Goal: Navigation & Orientation: Find specific page/section

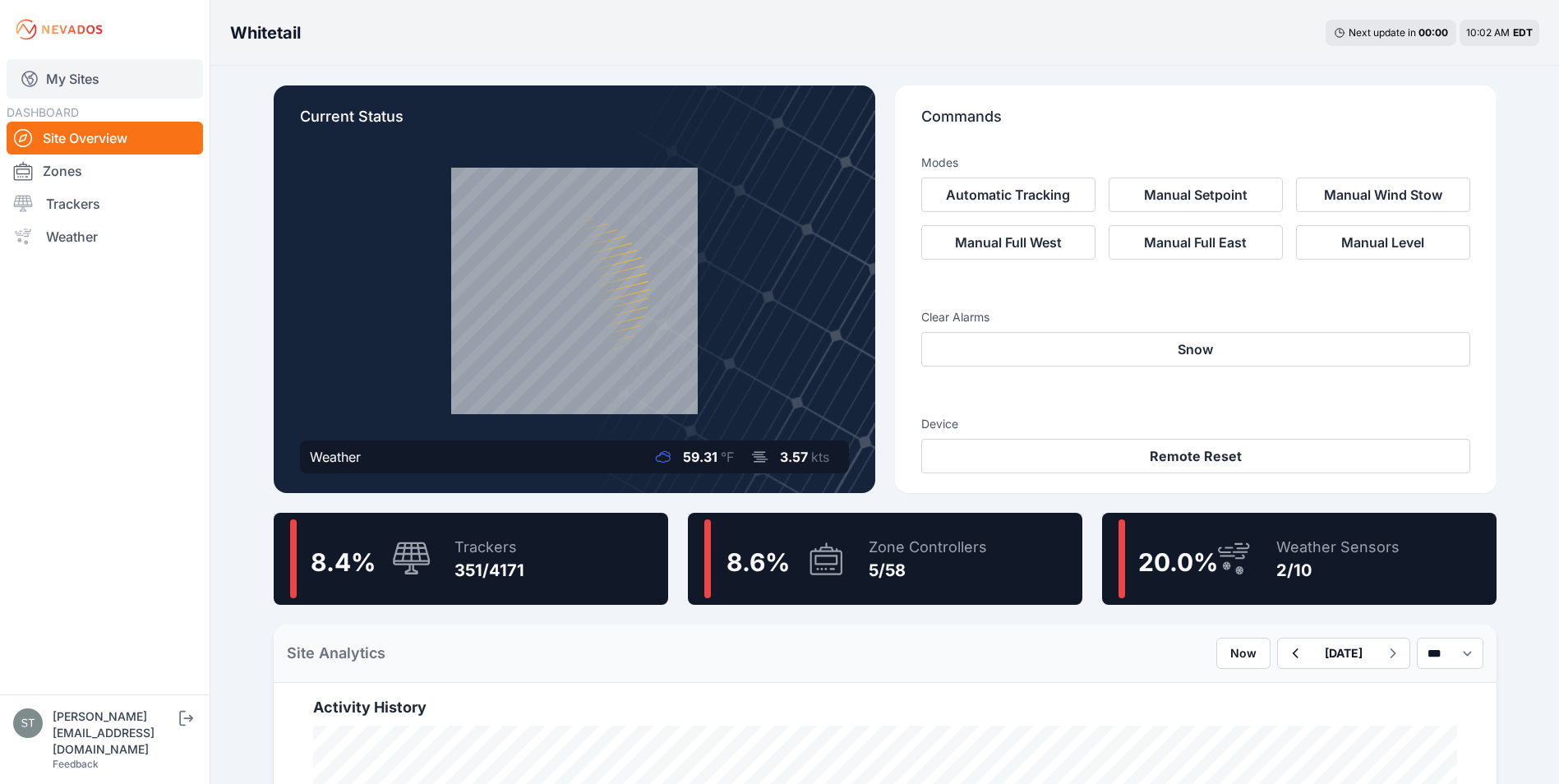
click at [67, 74] on link "My Sites" at bounding box center [105, 79] width 197 height 39
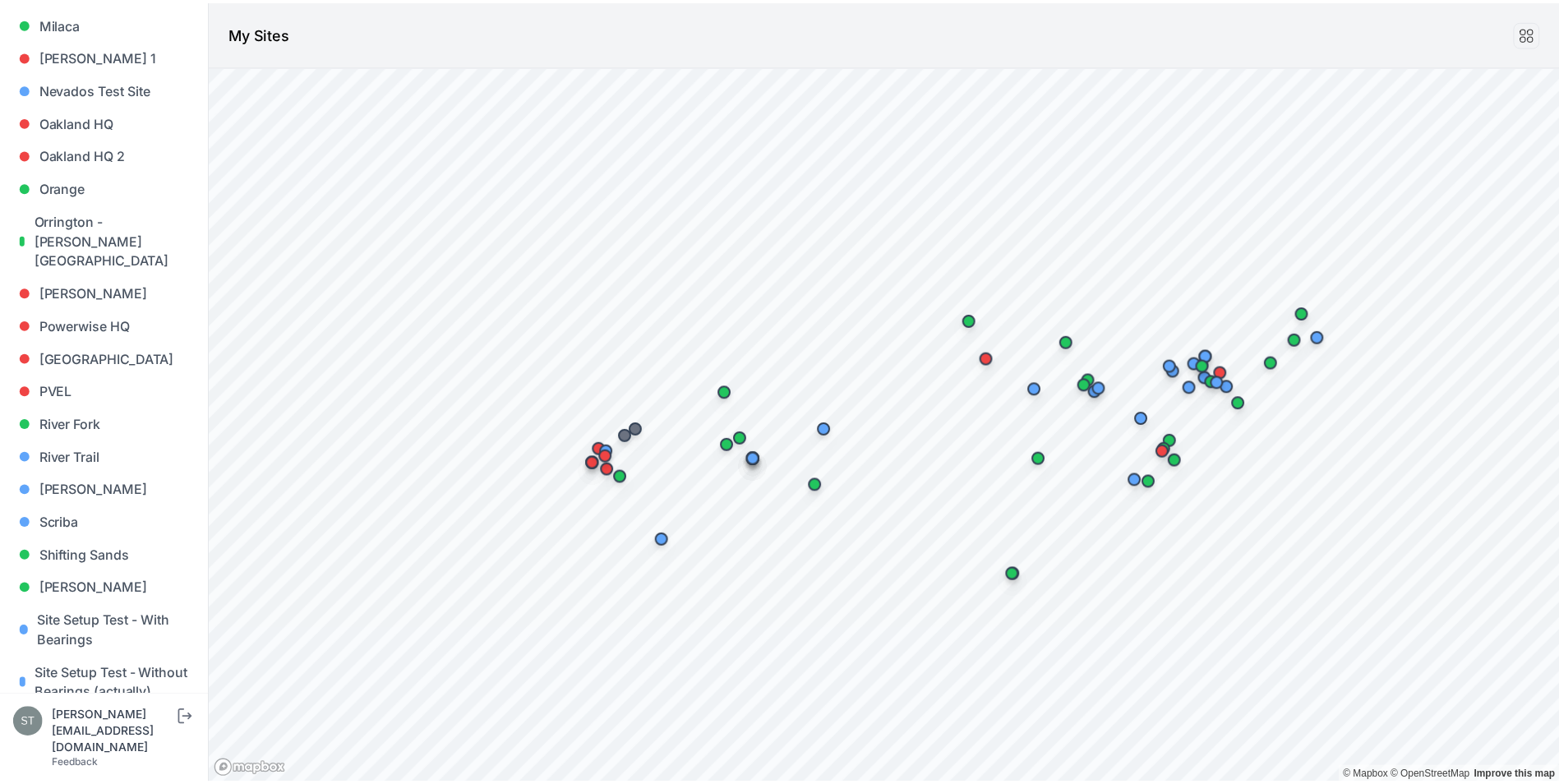
scroll to position [1553, 0]
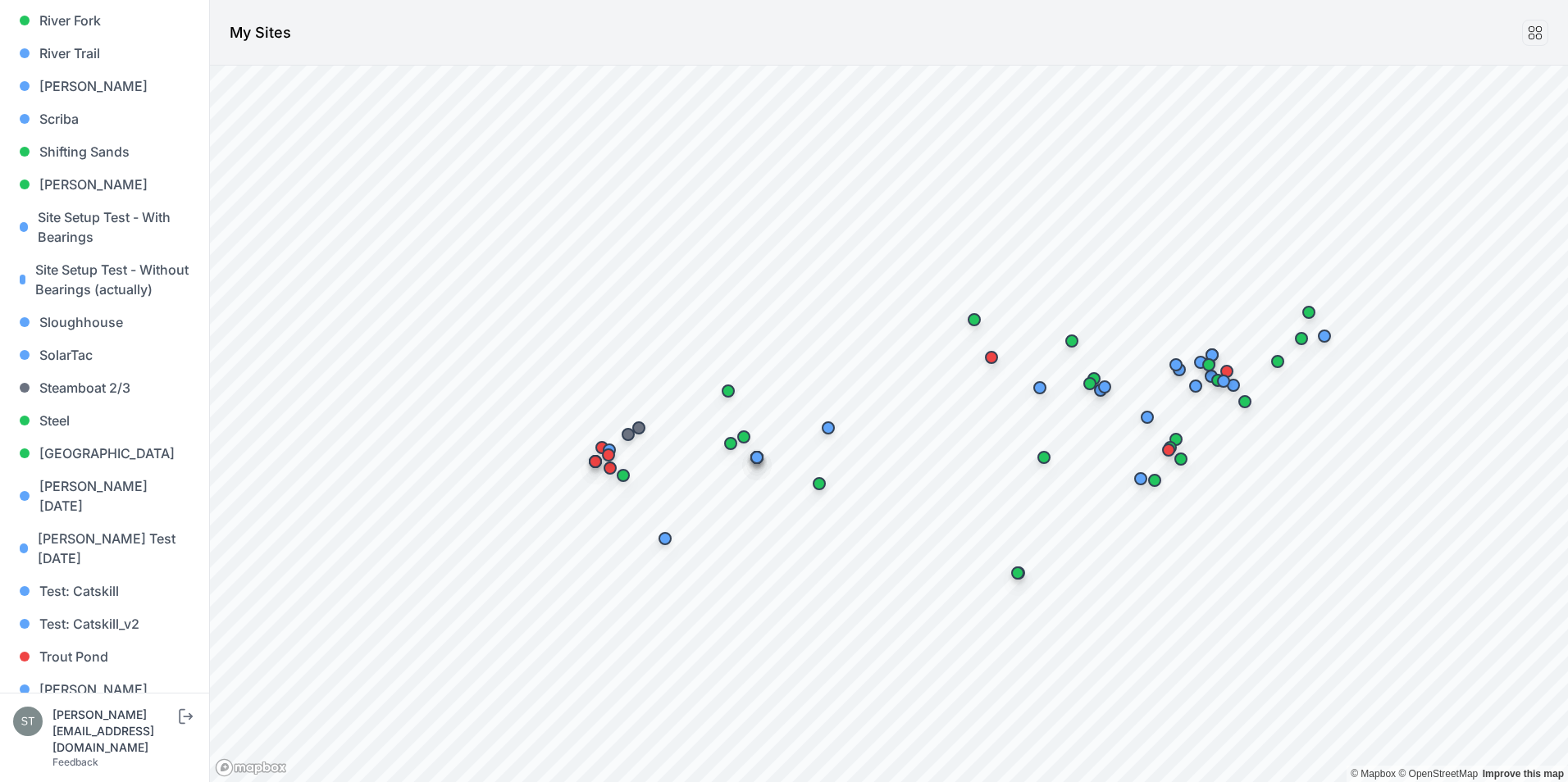
click at [86, 739] on link "[PERSON_NAME] [PERSON_NAME]" at bounding box center [104, 765] width 183 height 53
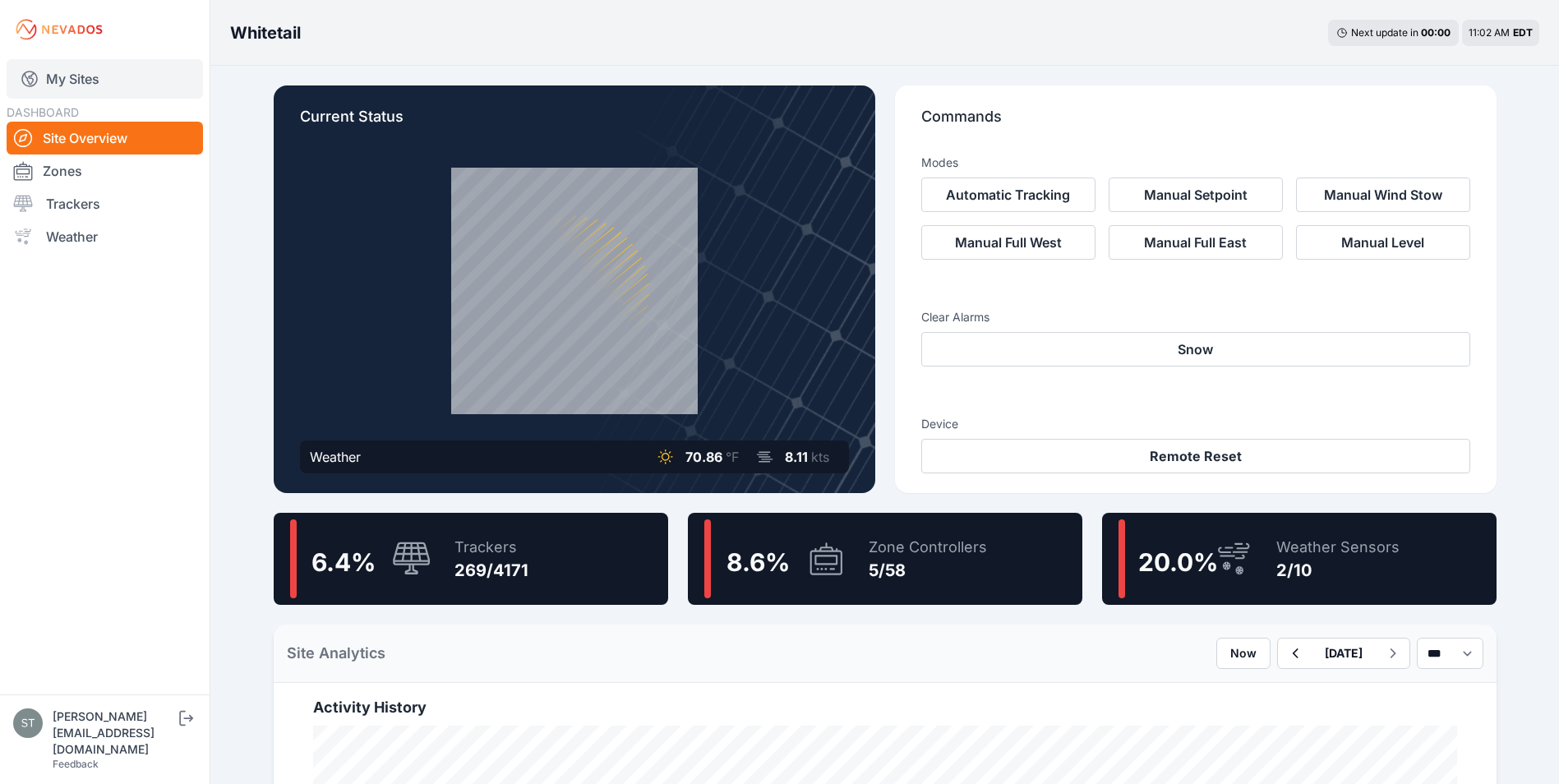
click at [76, 73] on link "My Sites" at bounding box center [105, 79] width 197 height 39
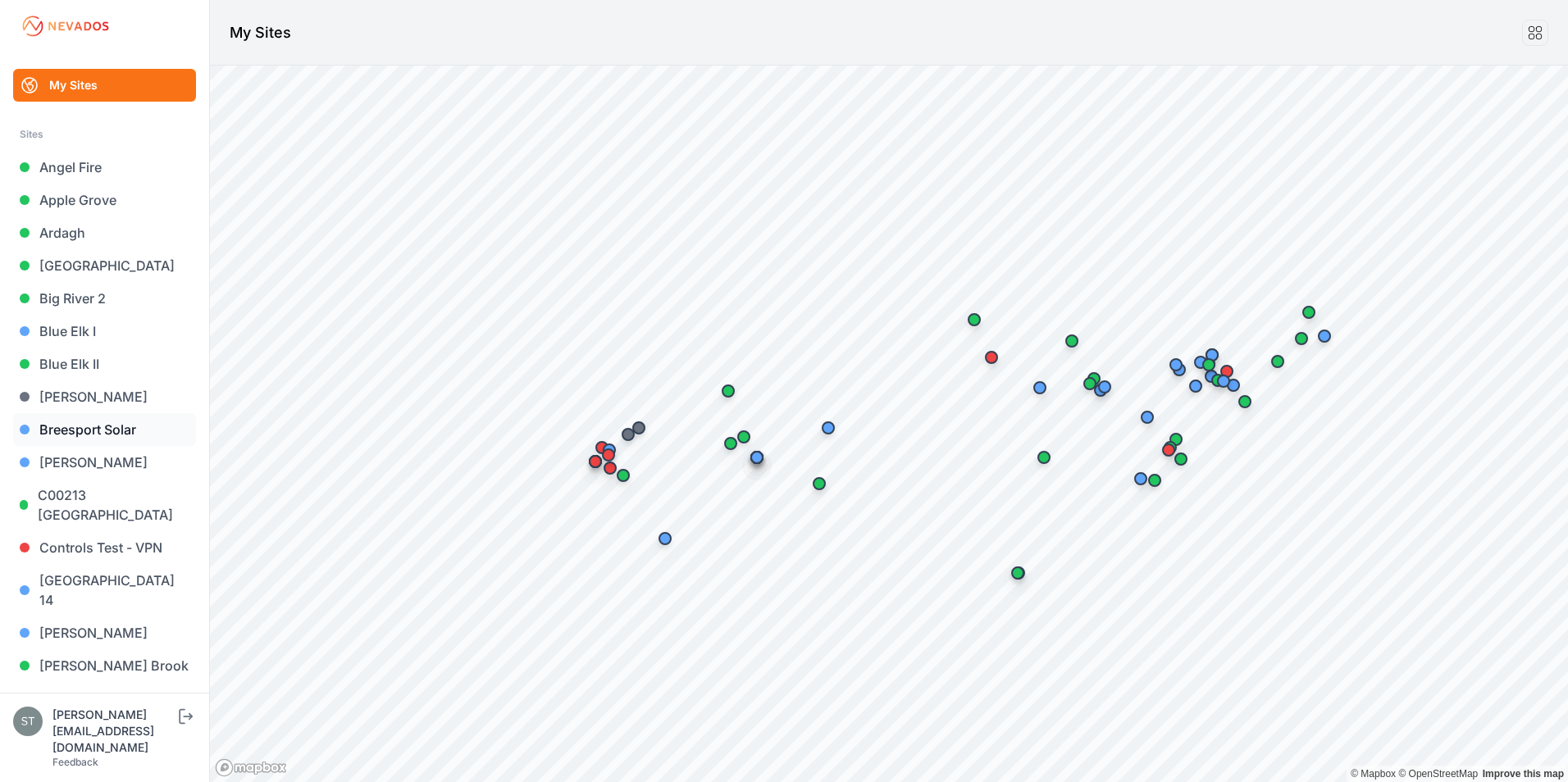
click at [88, 420] on link "Breesport Solar" at bounding box center [104, 429] width 183 height 32
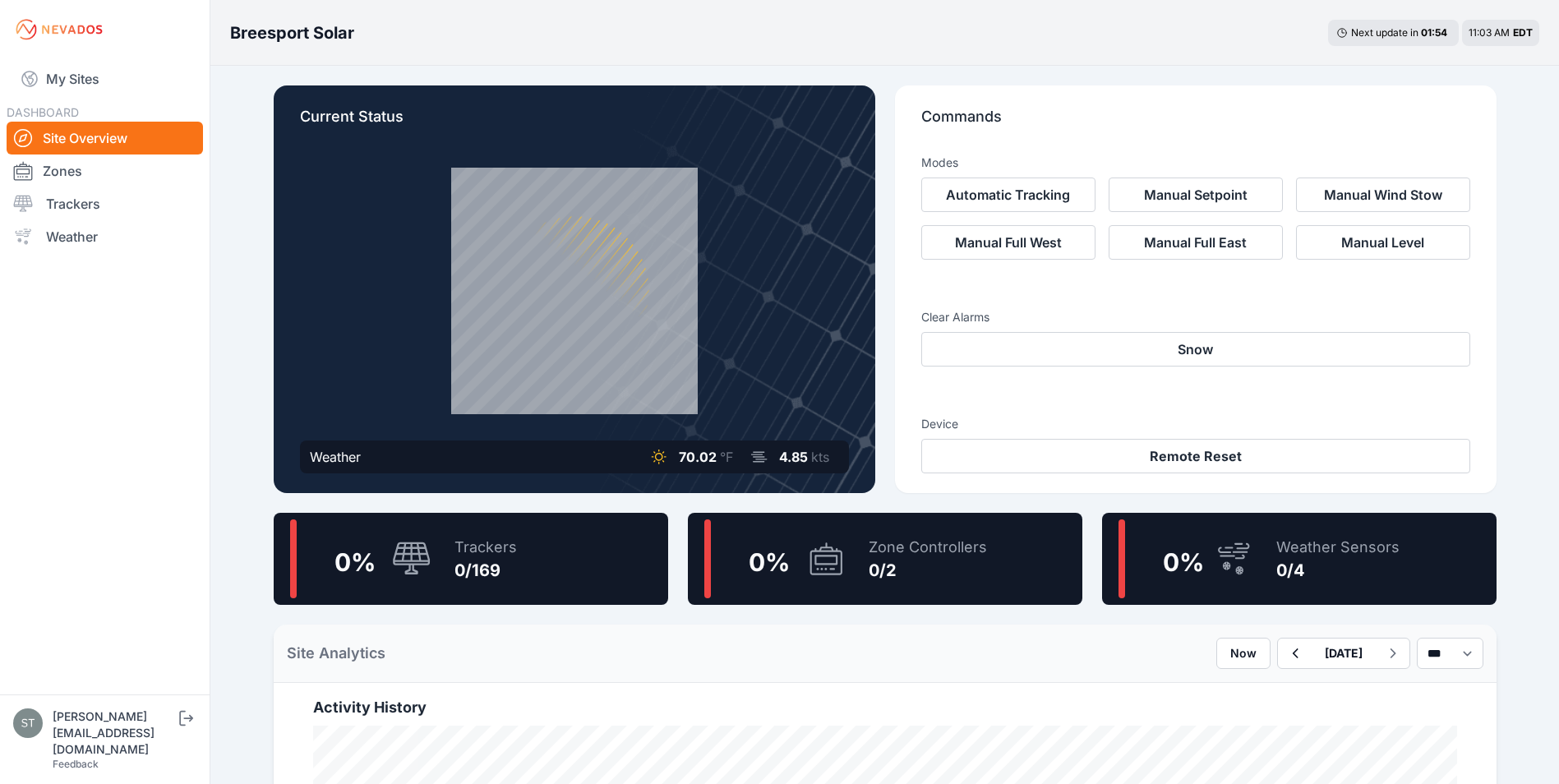
click at [484, 566] on div "0/169" at bounding box center [485, 570] width 62 height 23
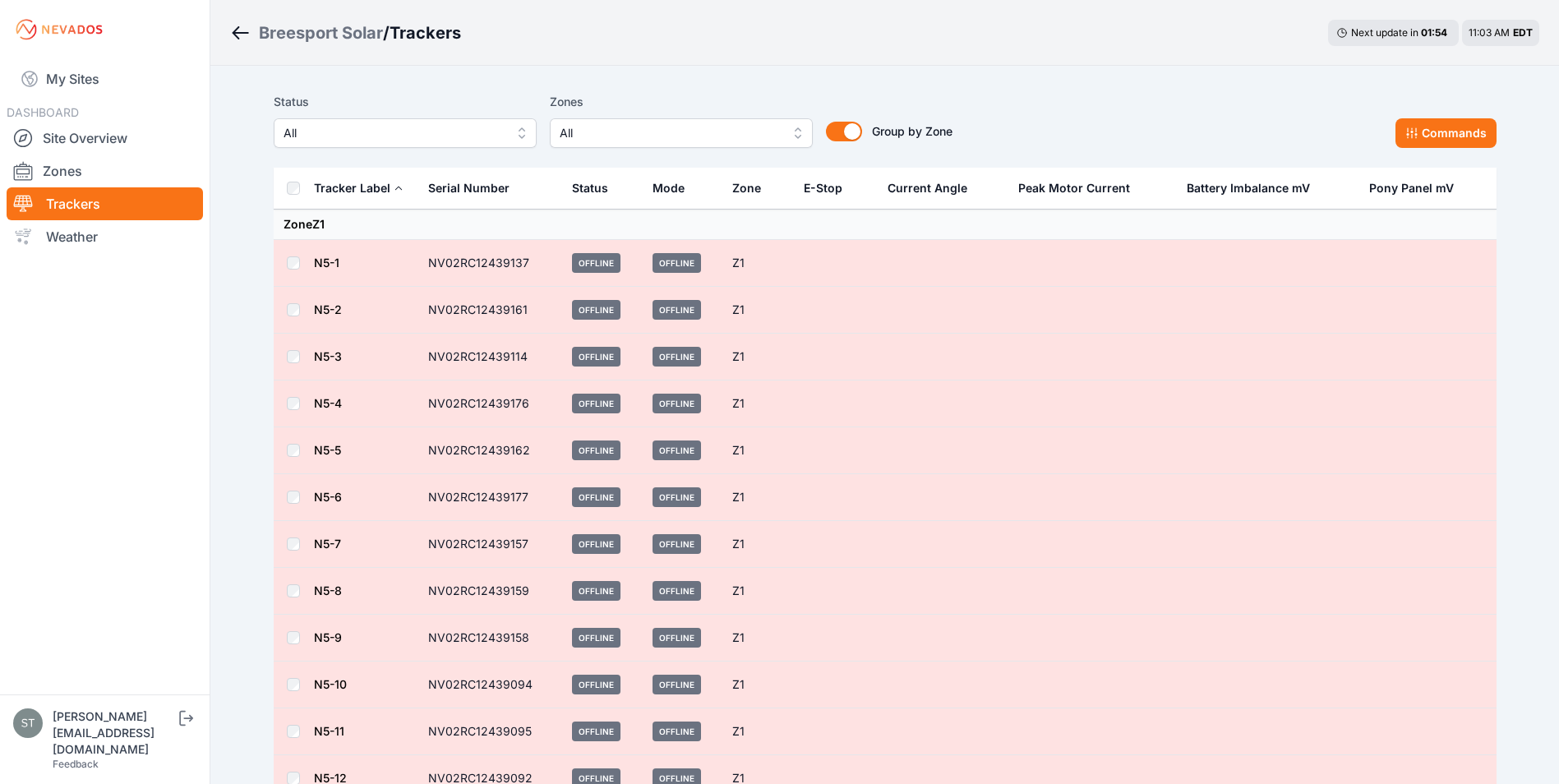
click at [330, 259] on link "N5-1" at bounding box center [327, 262] width 26 height 14
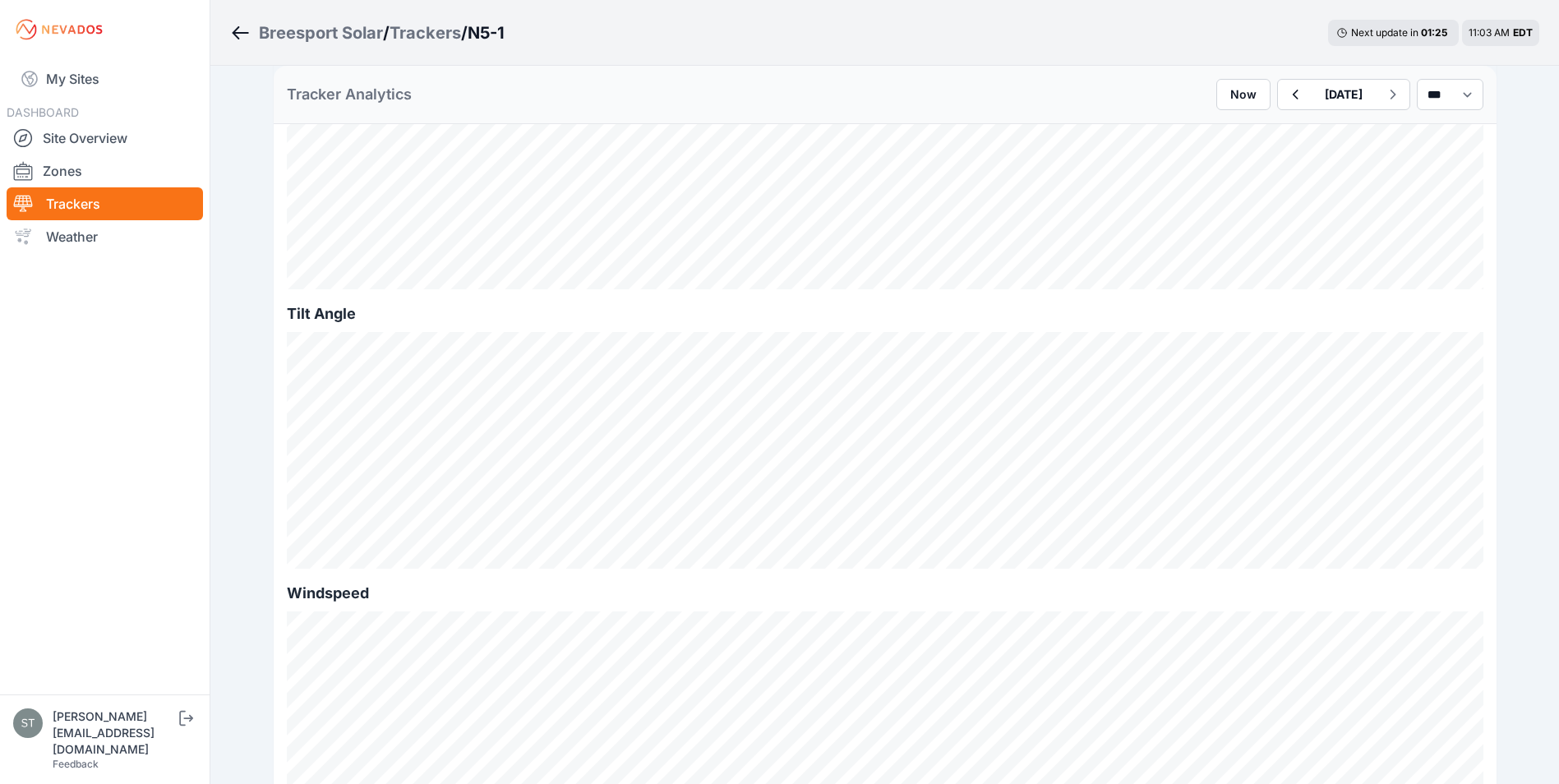
scroll to position [493, 0]
click at [74, 133] on link "Site Overview" at bounding box center [105, 138] width 197 height 32
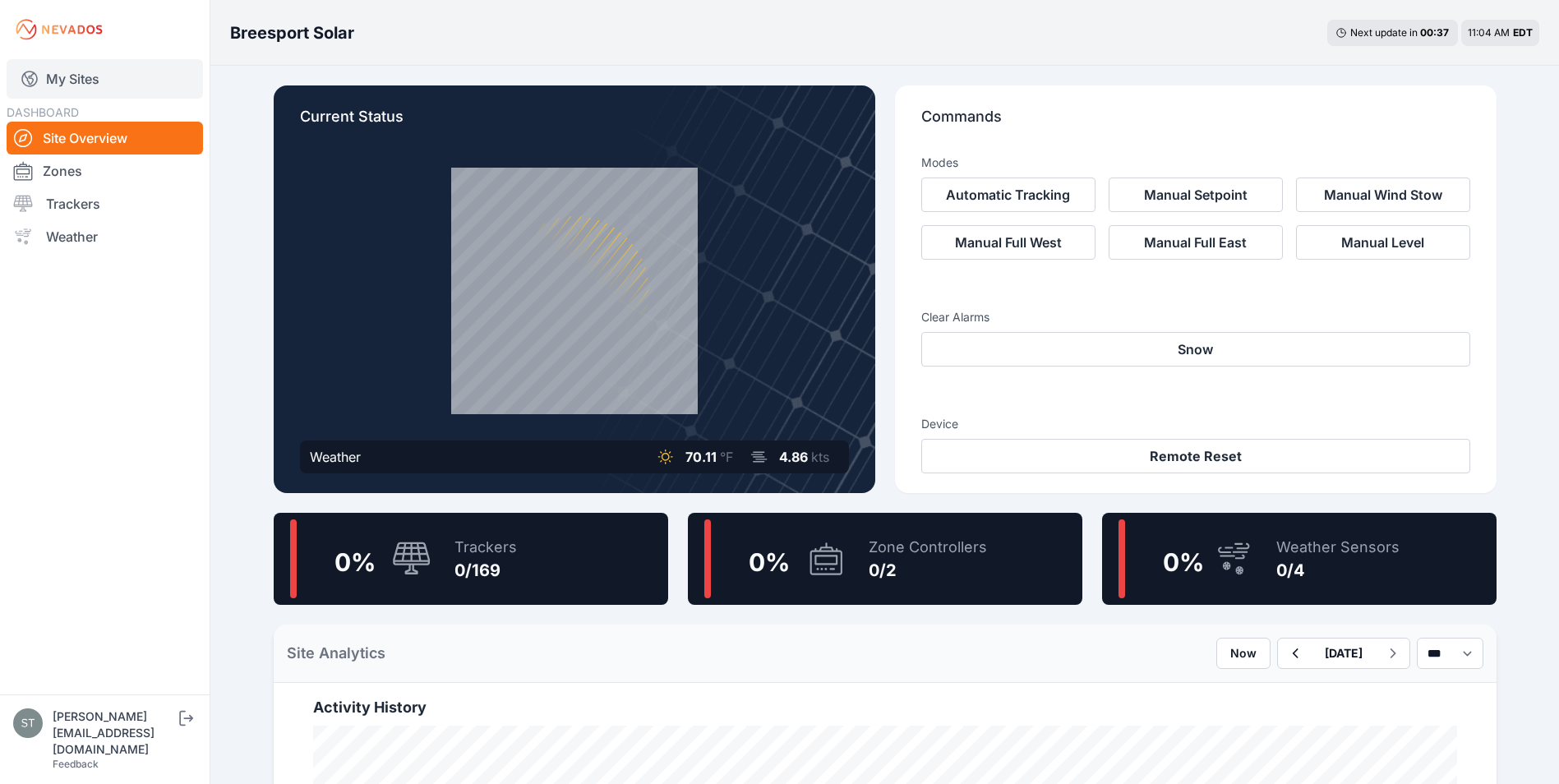
click at [73, 82] on link "My Sites" at bounding box center [105, 79] width 197 height 39
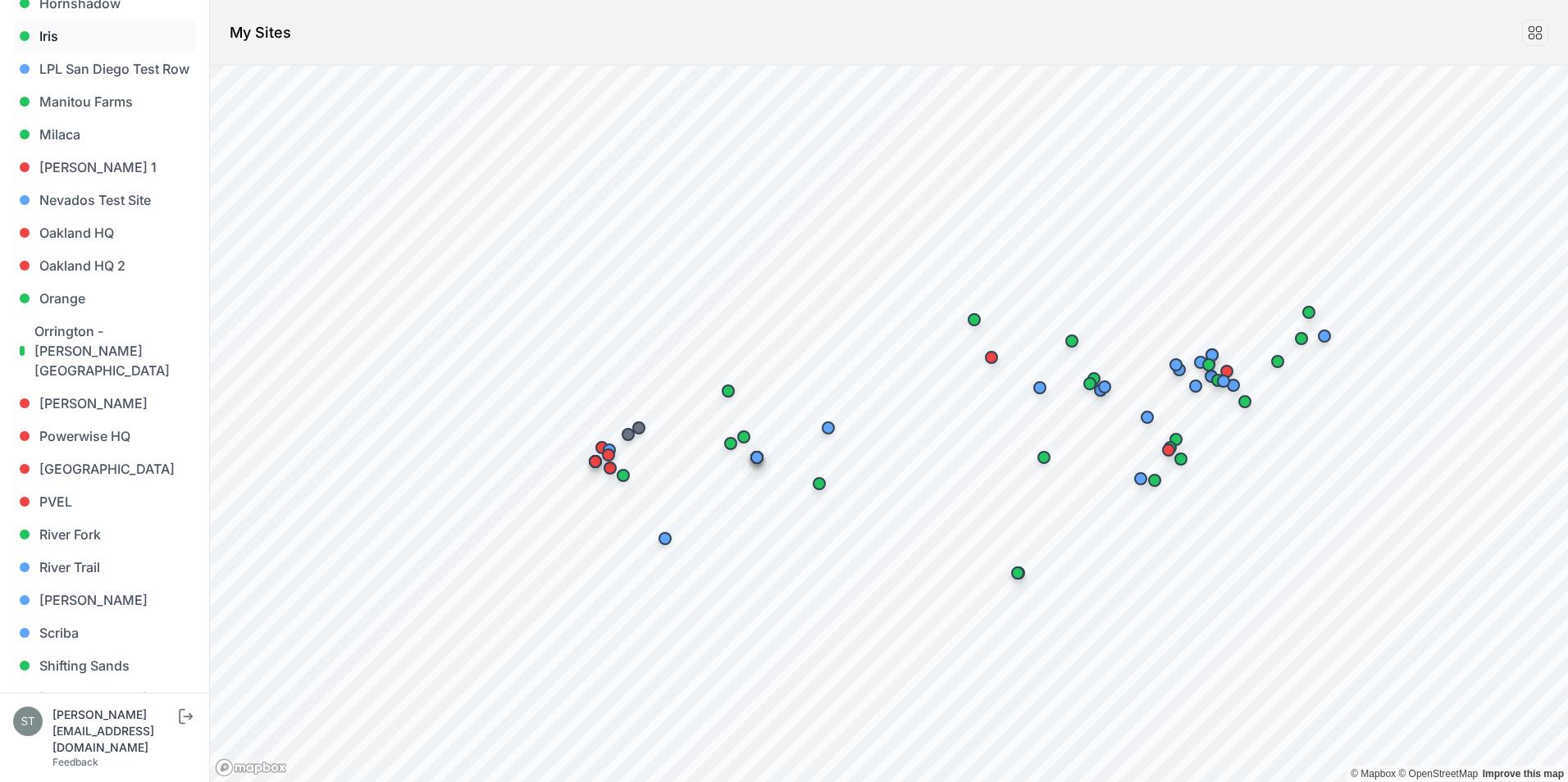
scroll to position [1065, 0]
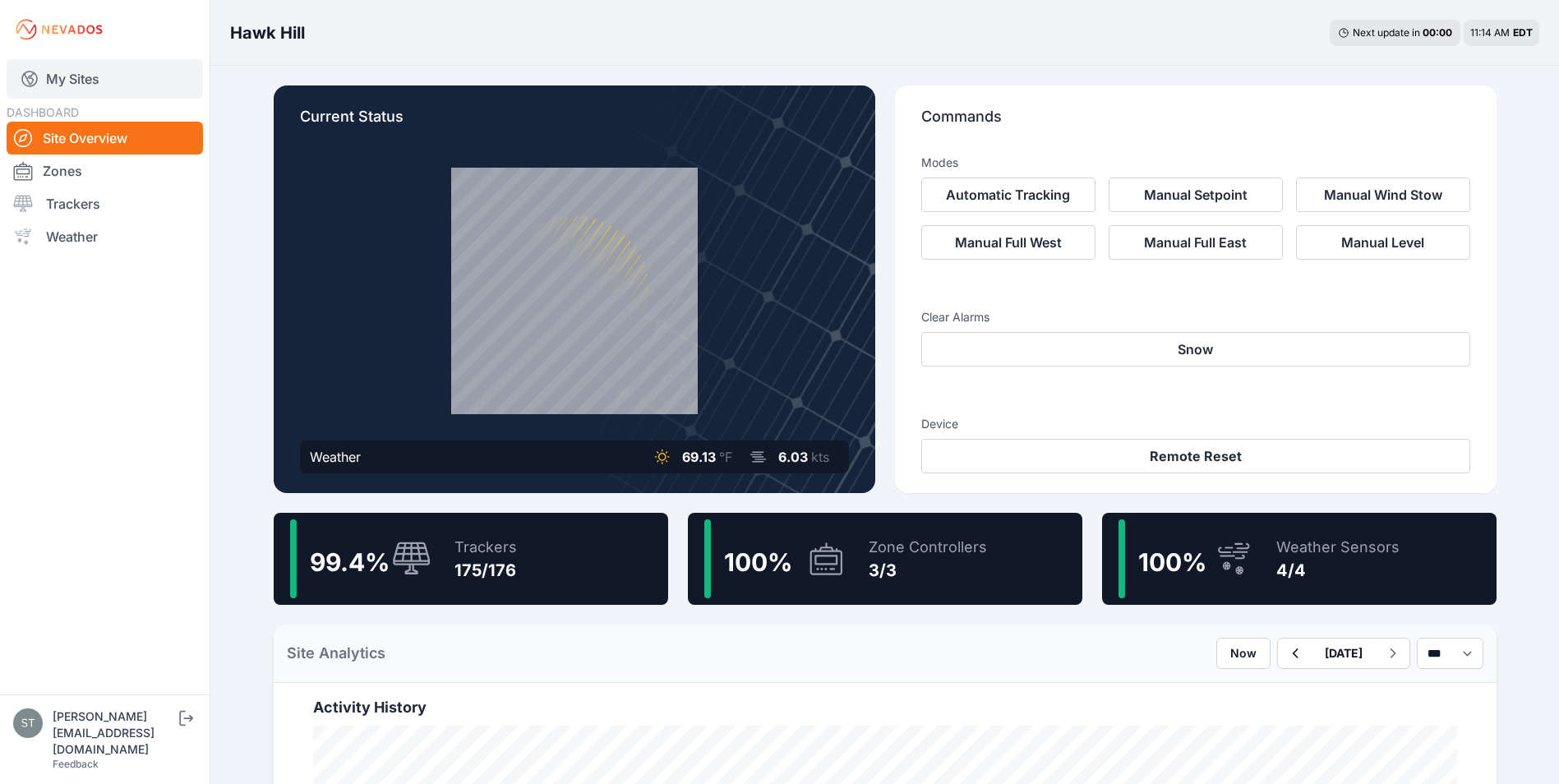
click at [69, 74] on link "My Sites" at bounding box center [105, 79] width 197 height 39
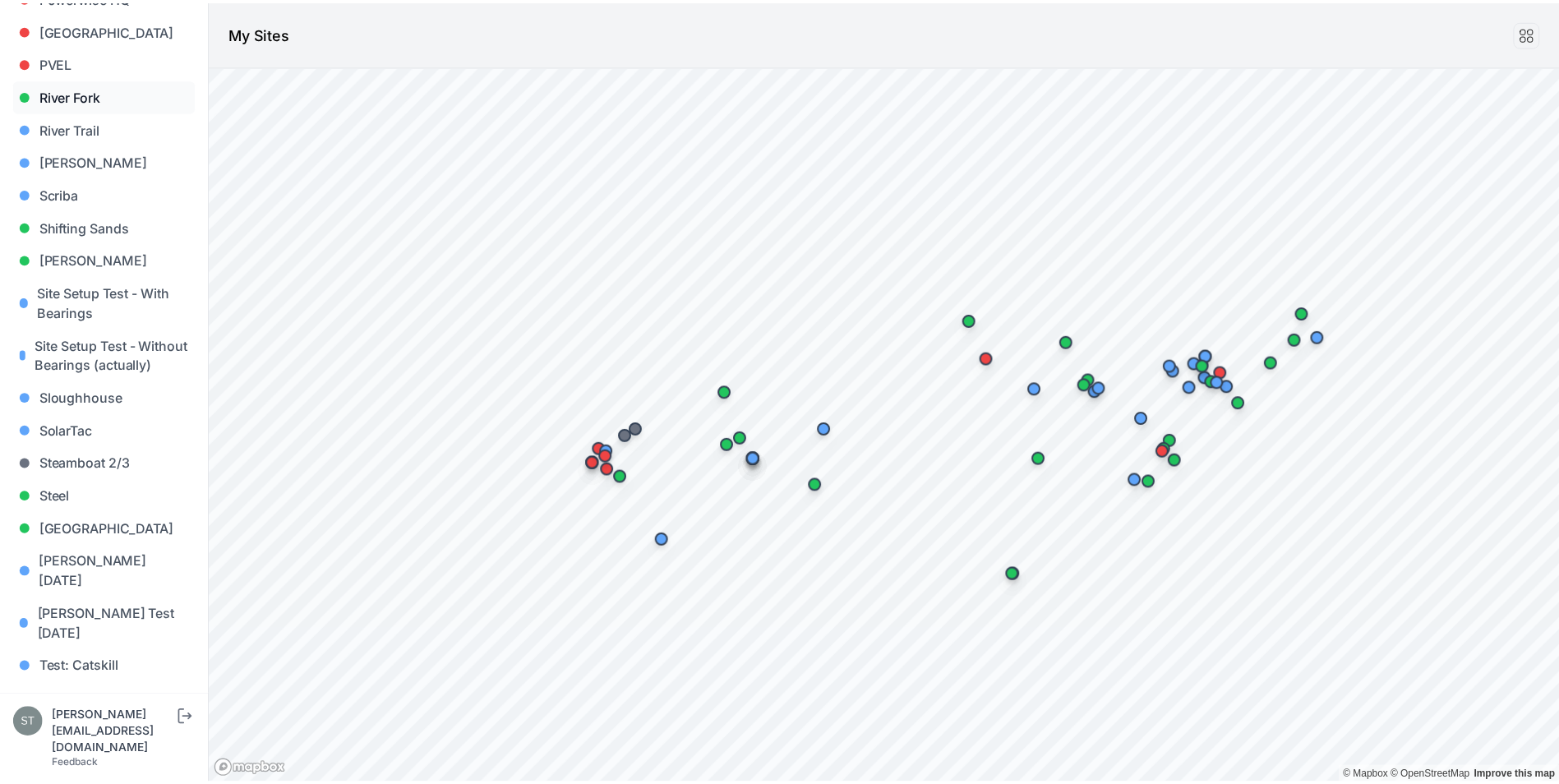
scroll to position [1553, 0]
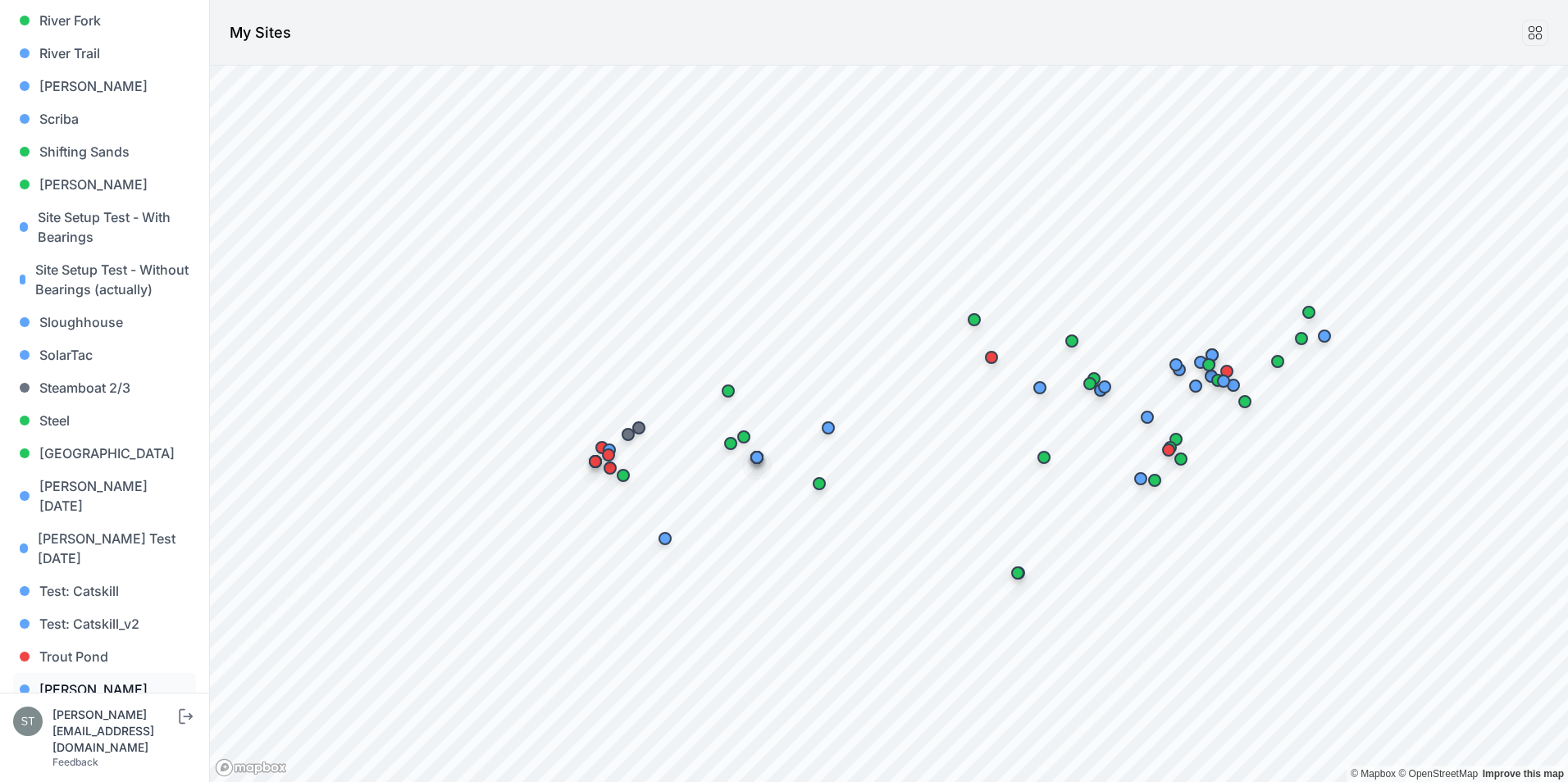
click at [47, 673] on link "Weaver" at bounding box center [104, 689] width 183 height 32
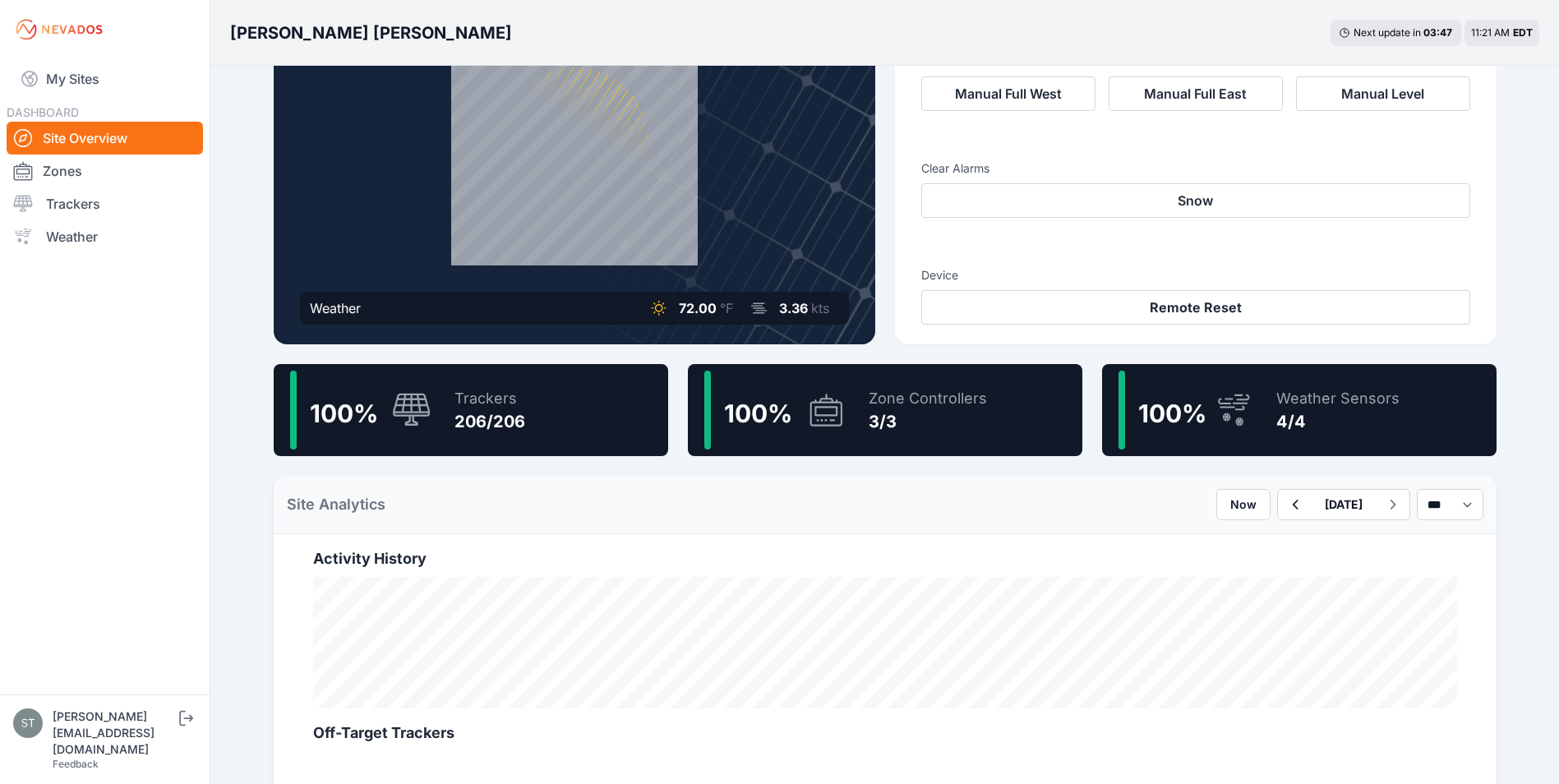
scroll to position [130, 0]
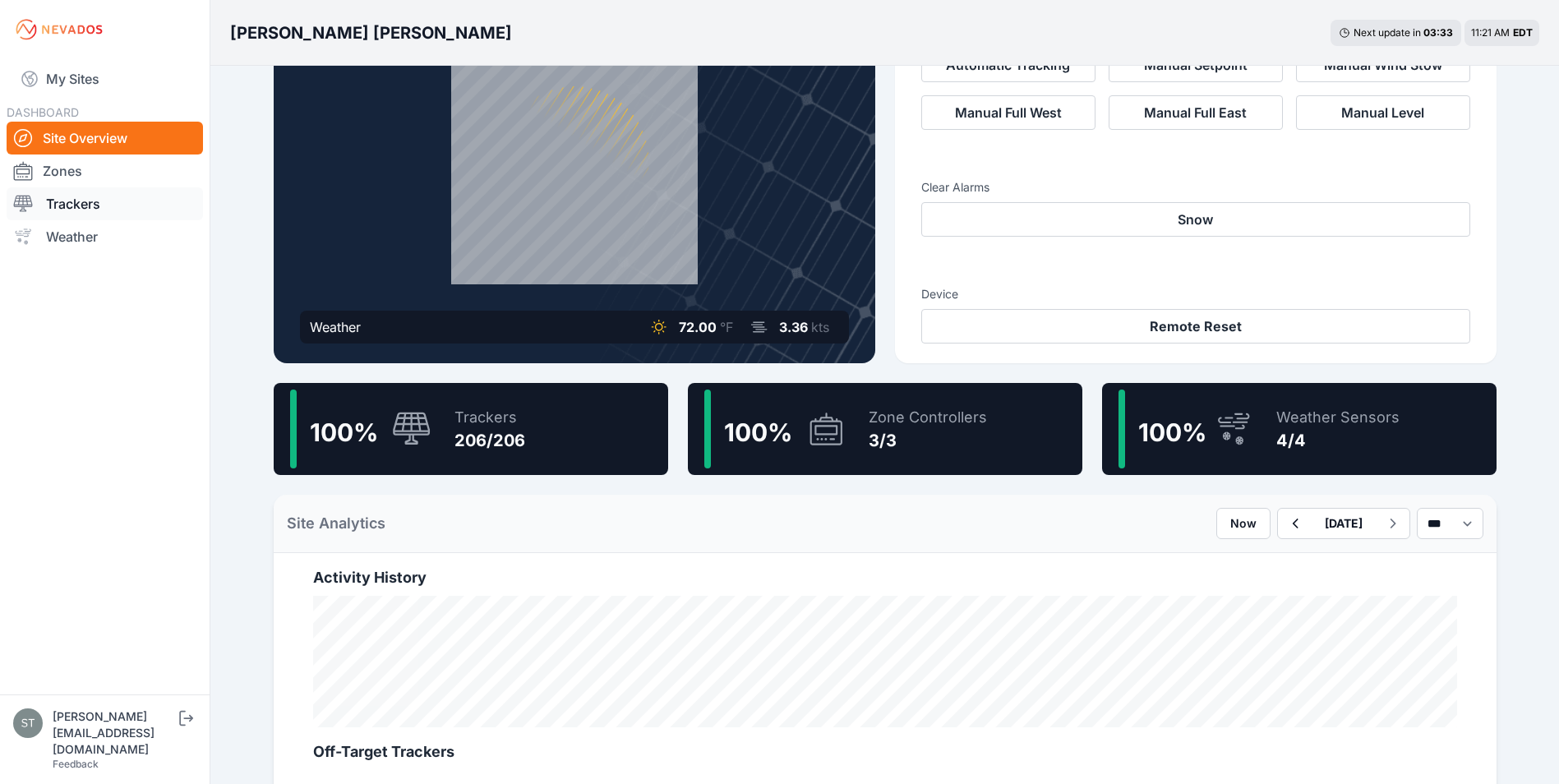
click at [52, 203] on link "Trackers" at bounding box center [105, 203] width 197 height 32
